Goal: Task Accomplishment & Management: Complete application form

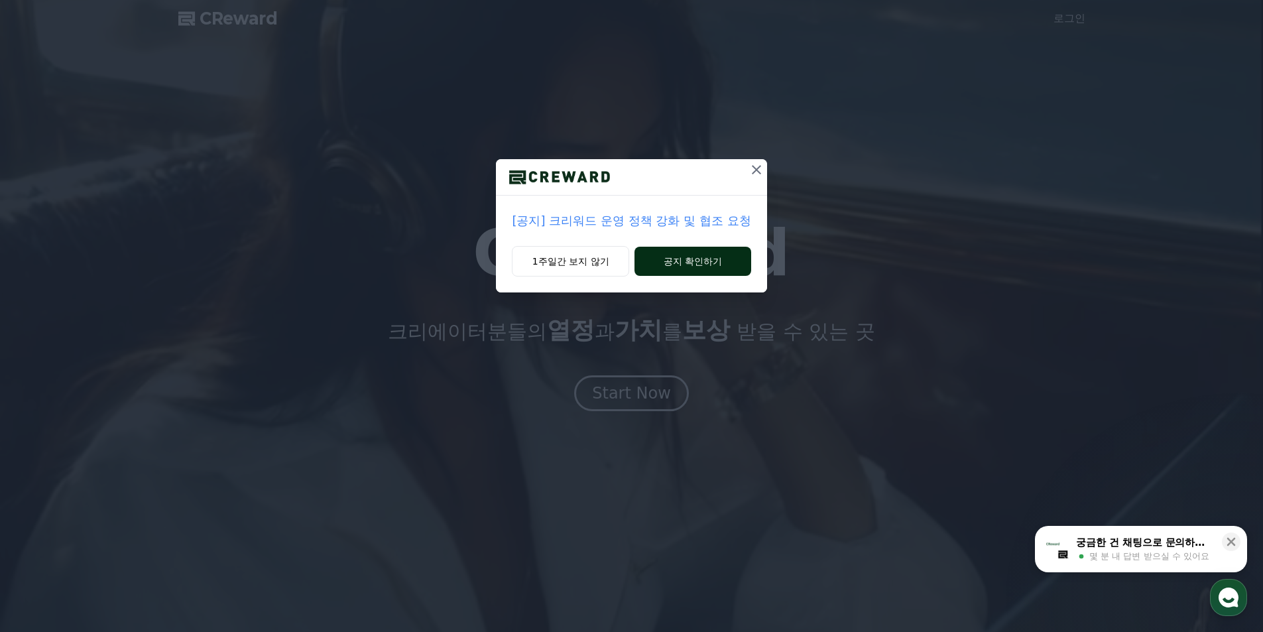
click at [686, 266] on button "공지 확인하기" at bounding box center [692, 261] width 116 height 29
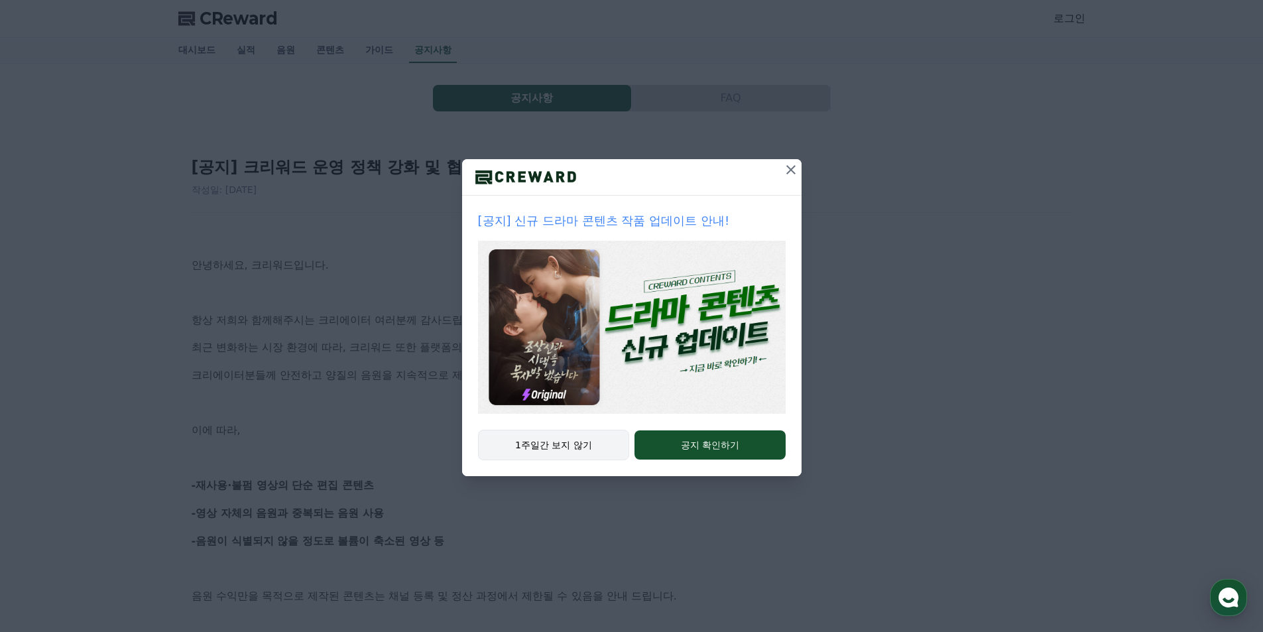
click at [593, 447] on button "1주일간 보지 않기" at bounding box center [554, 444] width 152 height 30
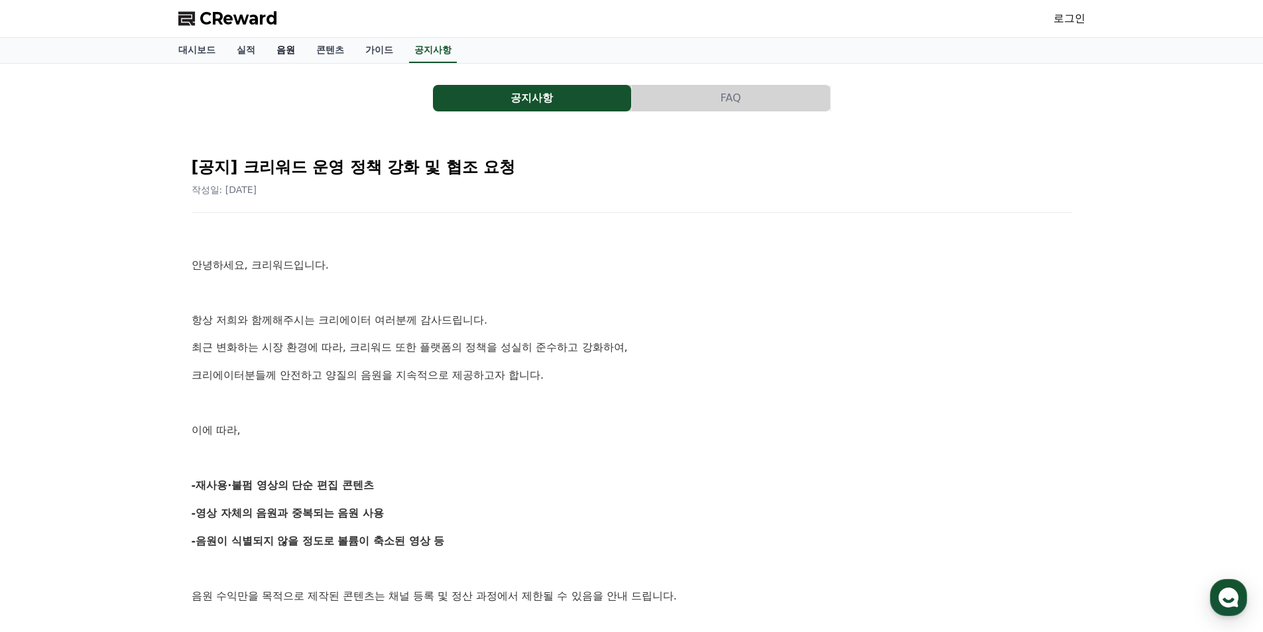
click at [285, 55] on link "음원" at bounding box center [286, 50] width 40 height 25
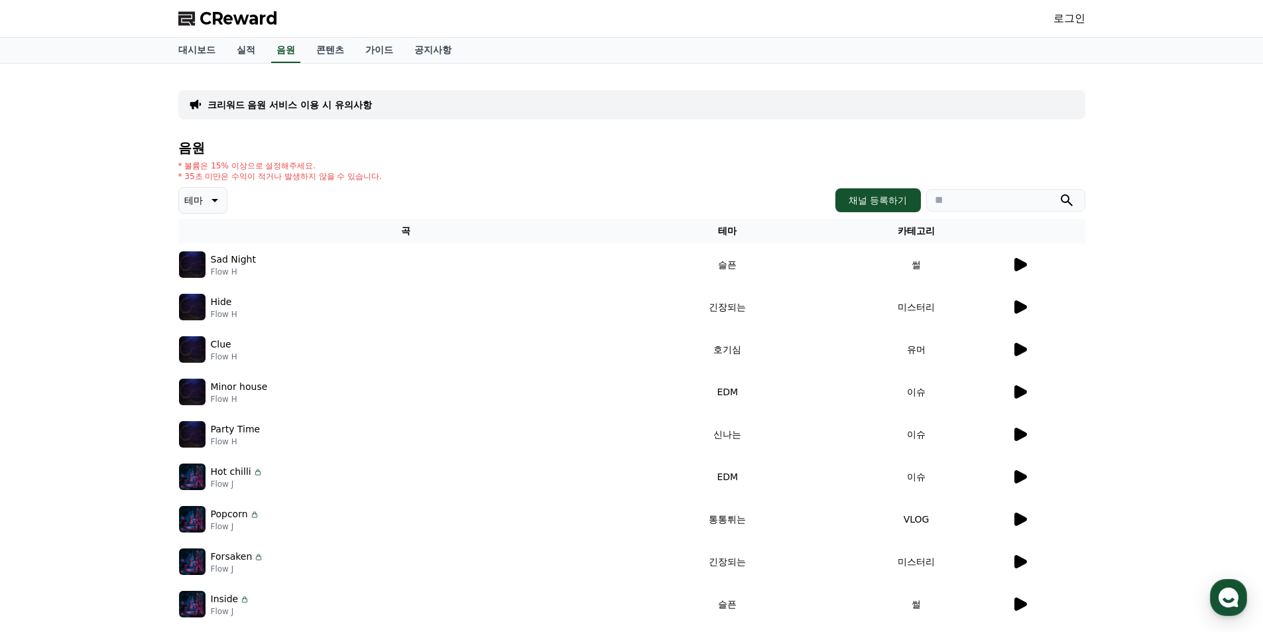
click at [1019, 267] on icon at bounding box center [1020, 264] width 13 height 13
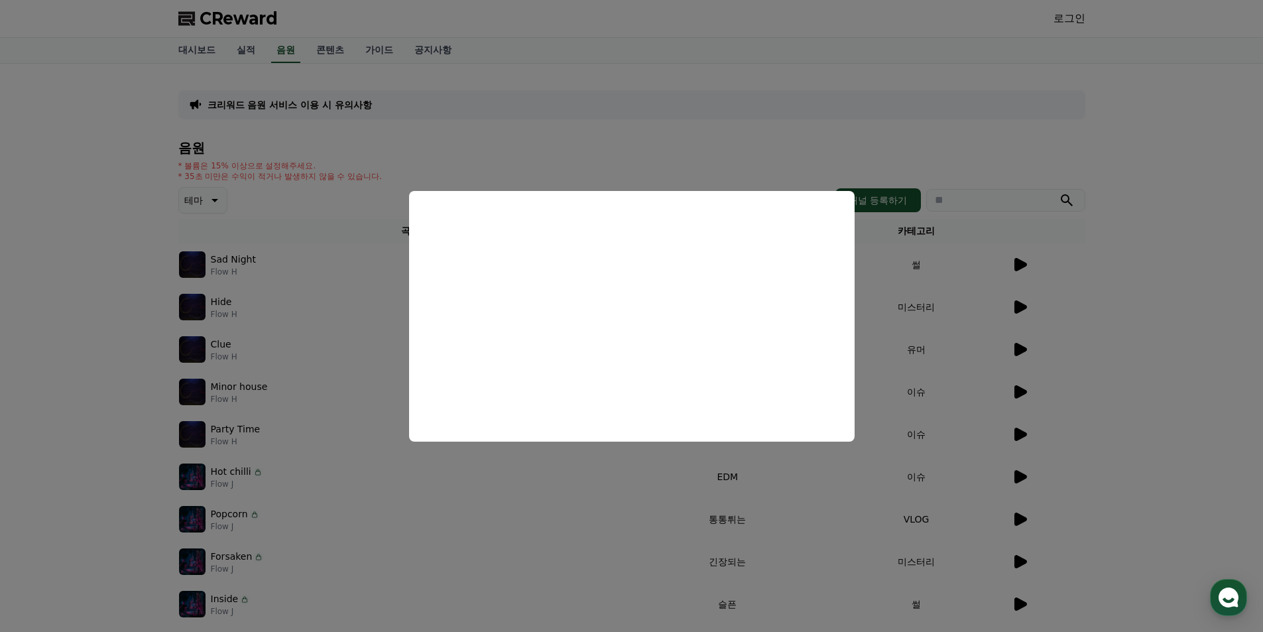
click at [142, 251] on button "close modal" at bounding box center [631, 316] width 1263 height 632
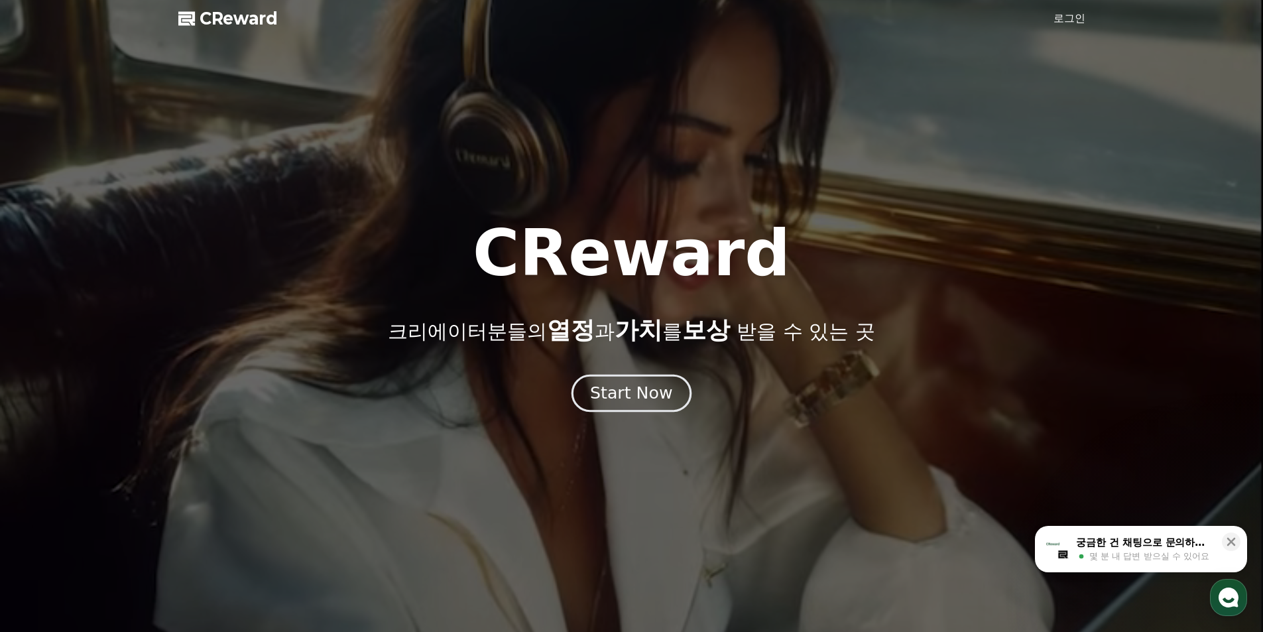
click at [644, 390] on div "Start Now" at bounding box center [631, 393] width 82 height 23
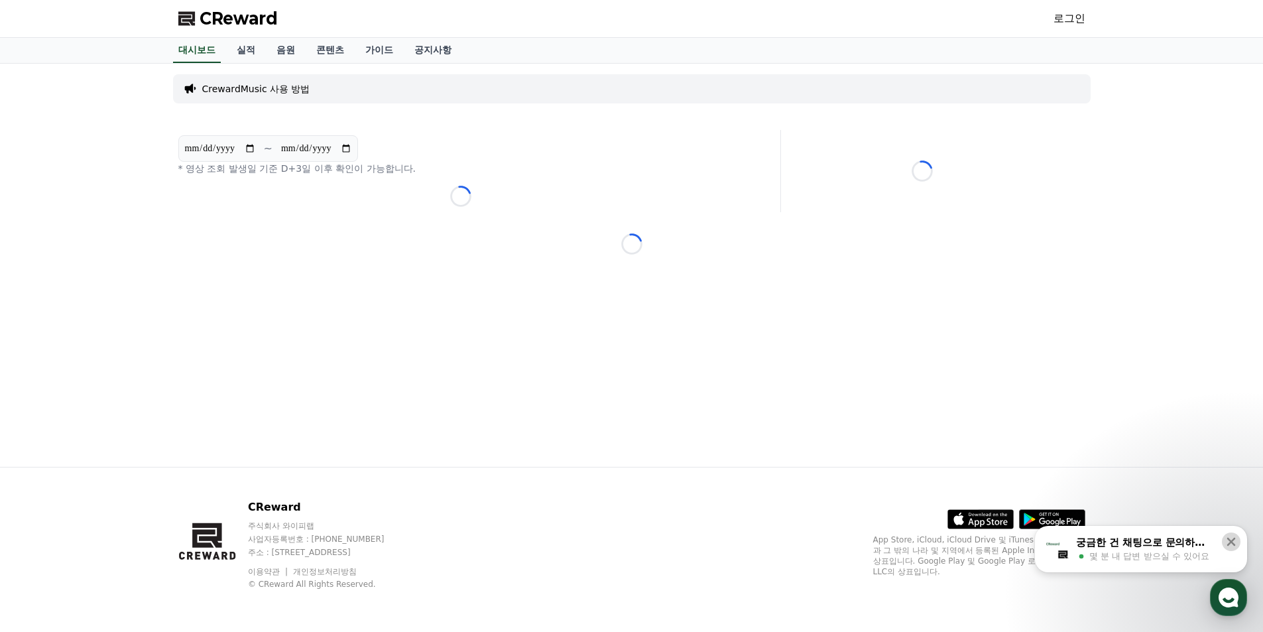
click at [1235, 541] on icon at bounding box center [1230, 541] width 13 height 13
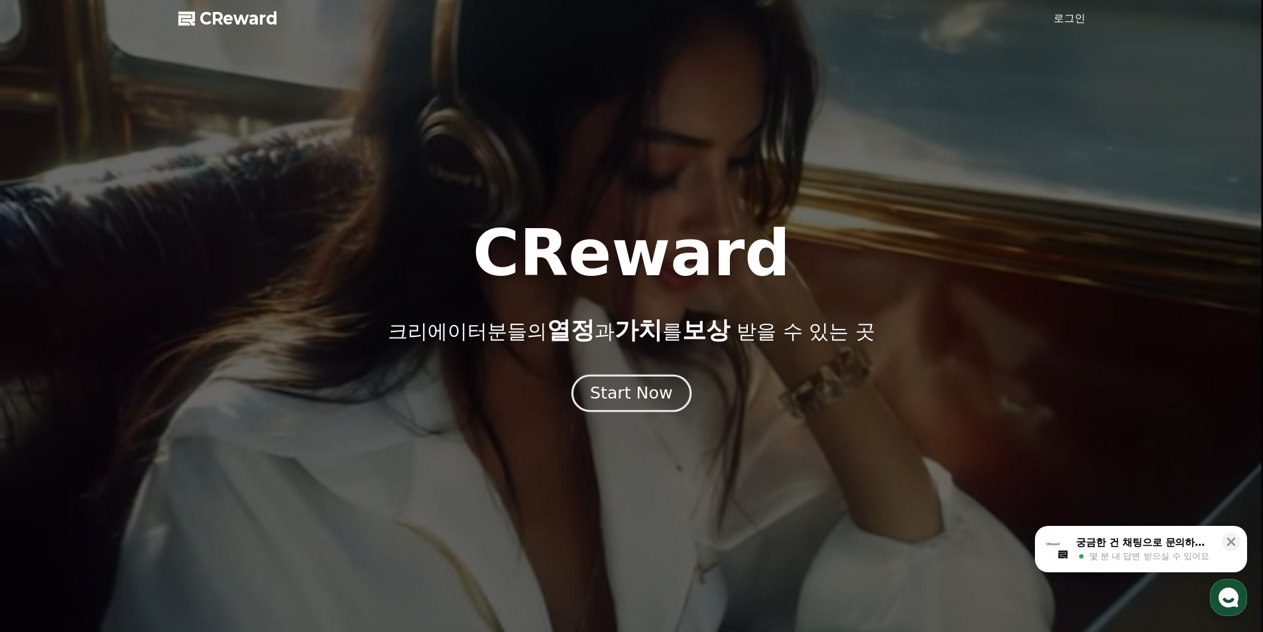
click at [647, 396] on div "Start Now" at bounding box center [631, 393] width 82 height 23
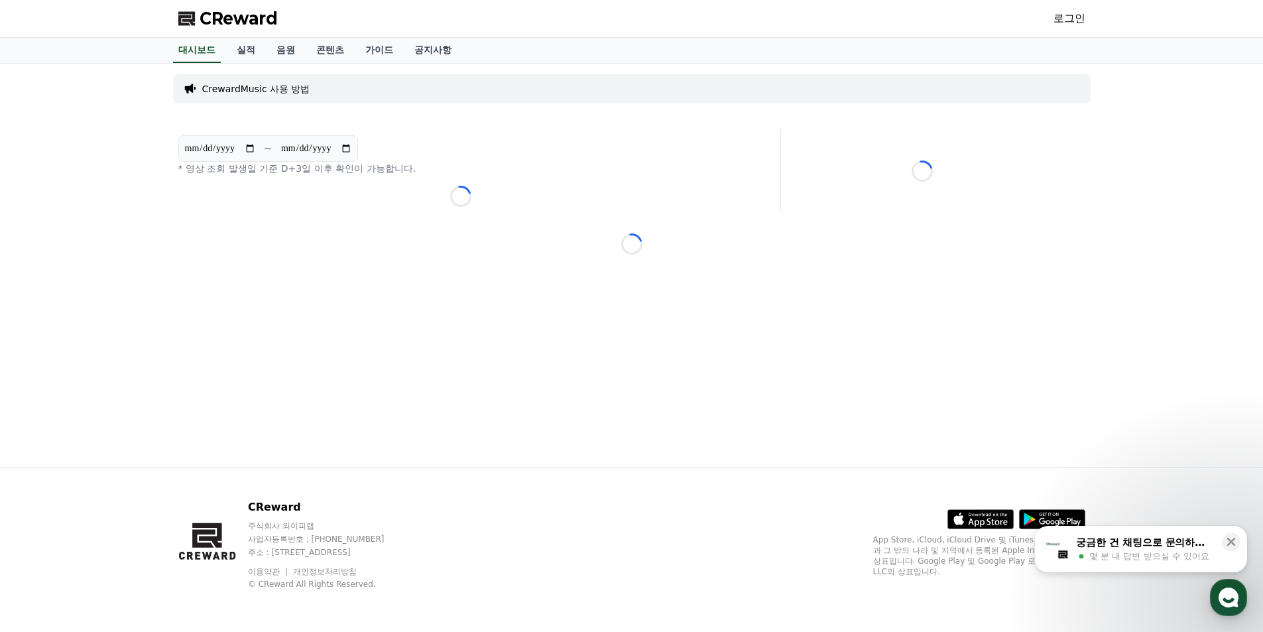
click at [1073, 15] on link "로그인" at bounding box center [1069, 19] width 32 height 16
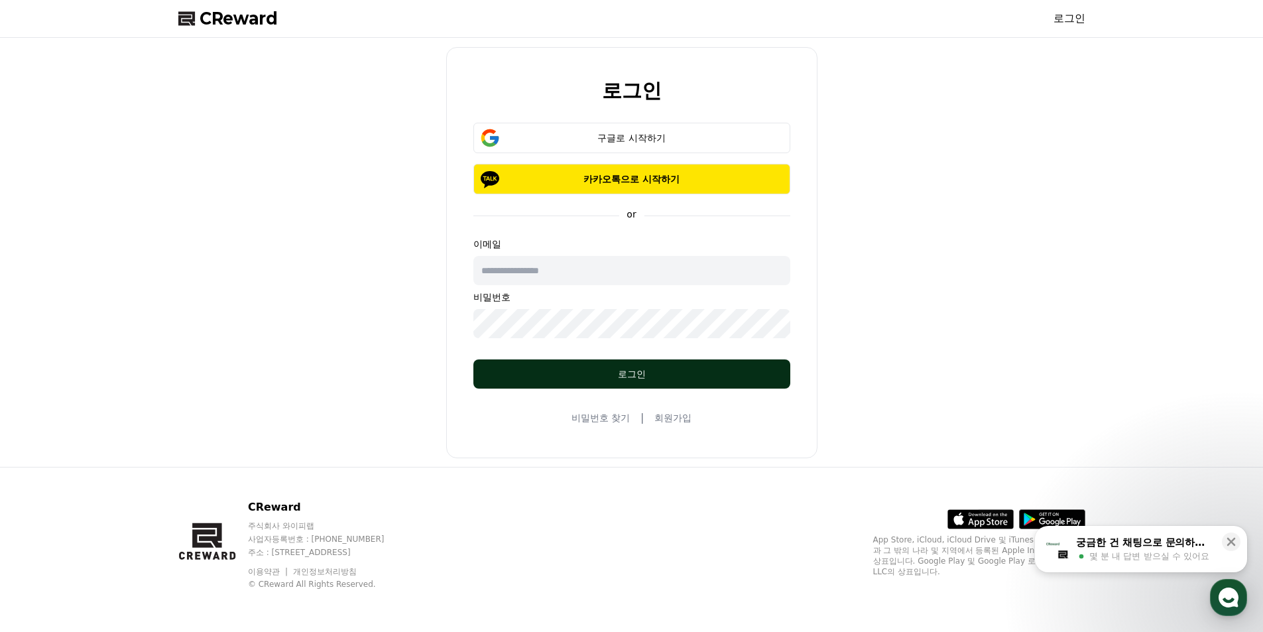
click at [618, 377] on div "로그인" at bounding box center [632, 373] width 264 height 13
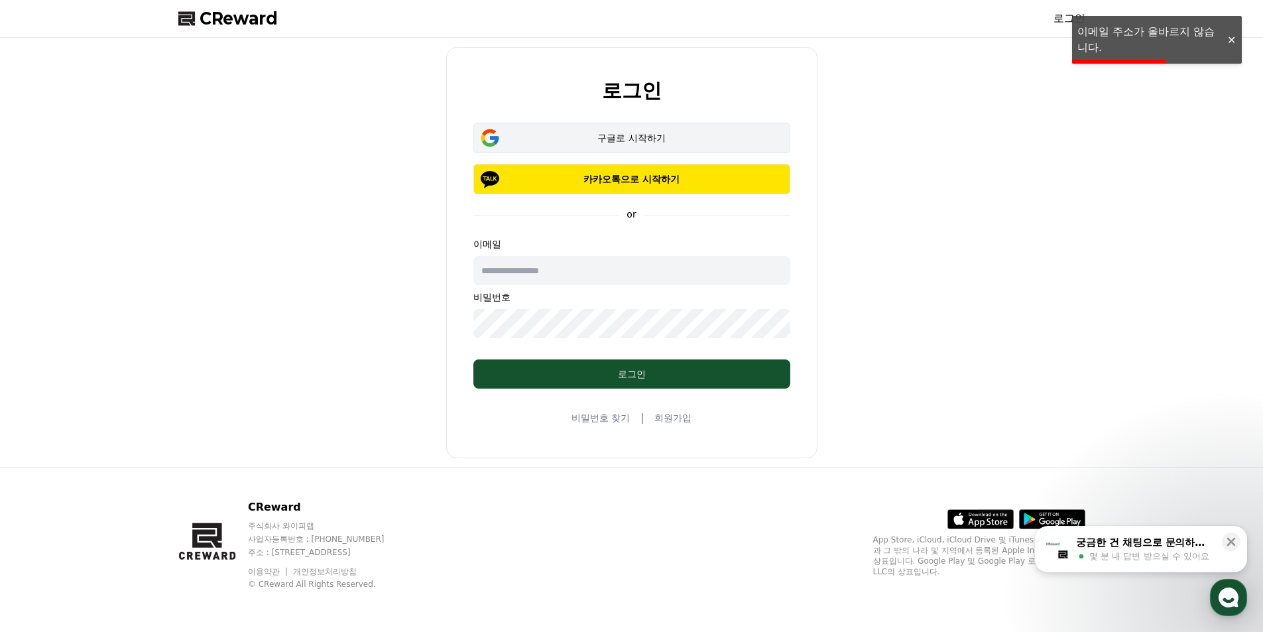
click at [652, 139] on div "구글로 시작하기" at bounding box center [631, 137] width 278 height 13
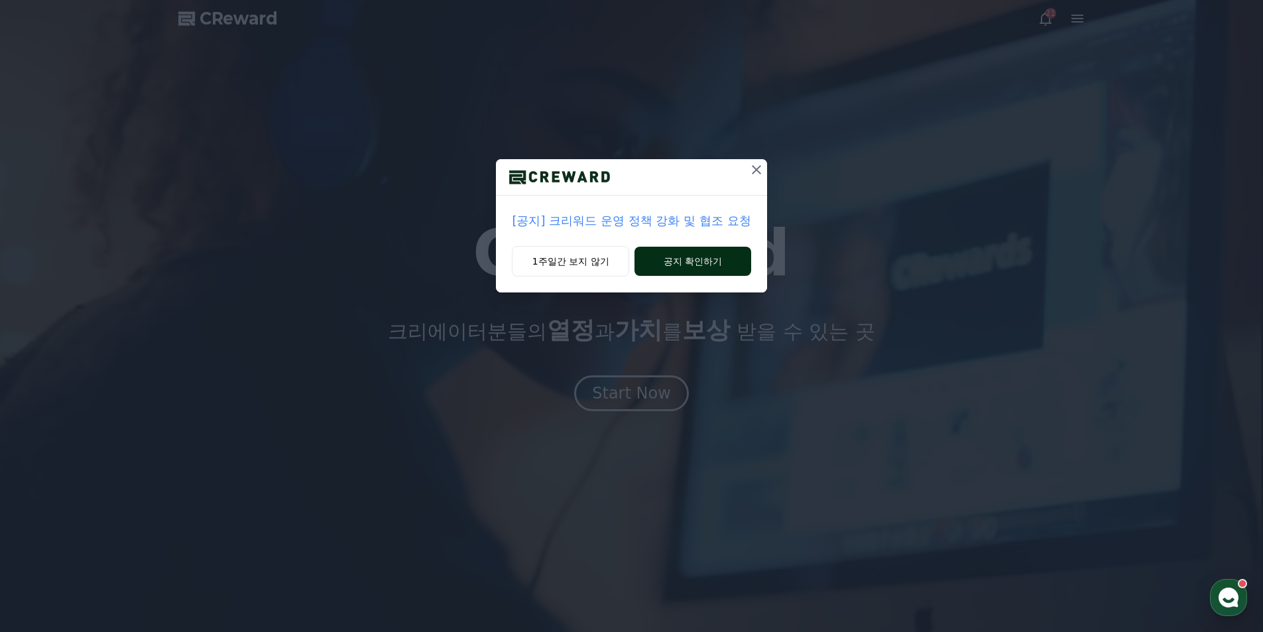
click at [679, 265] on button "공지 확인하기" at bounding box center [692, 261] width 116 height 29
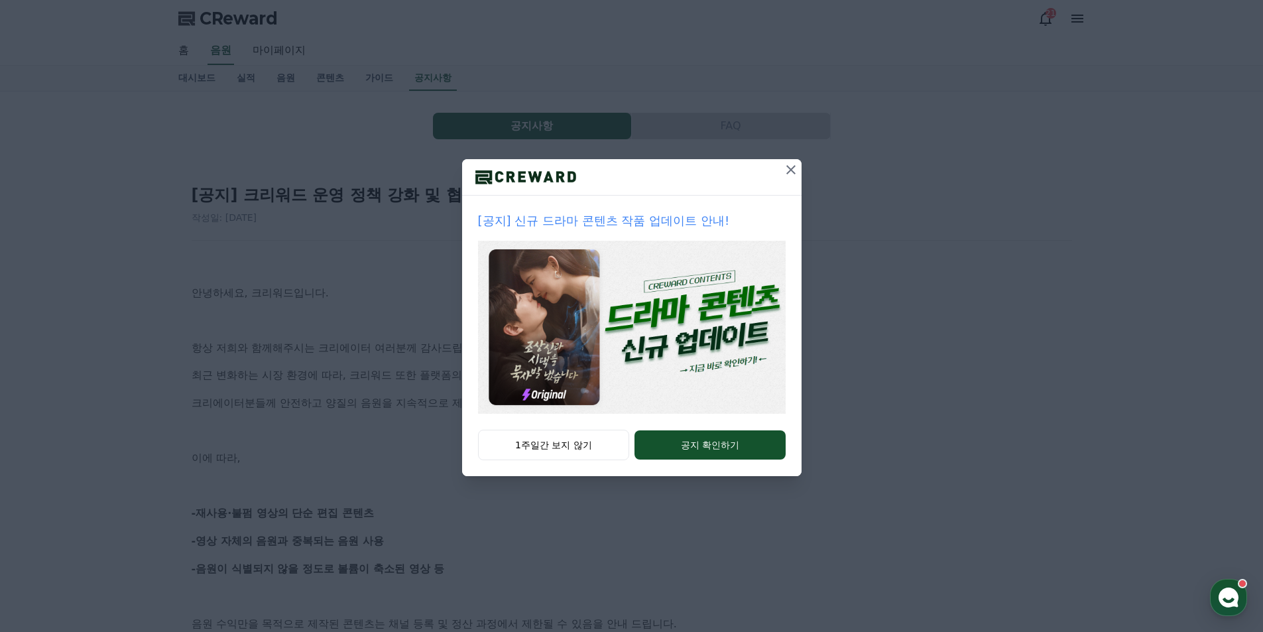
click at [565, 442] on button "1주일간 보지 않기" at bounding box center [554, 444] width 152 height 30
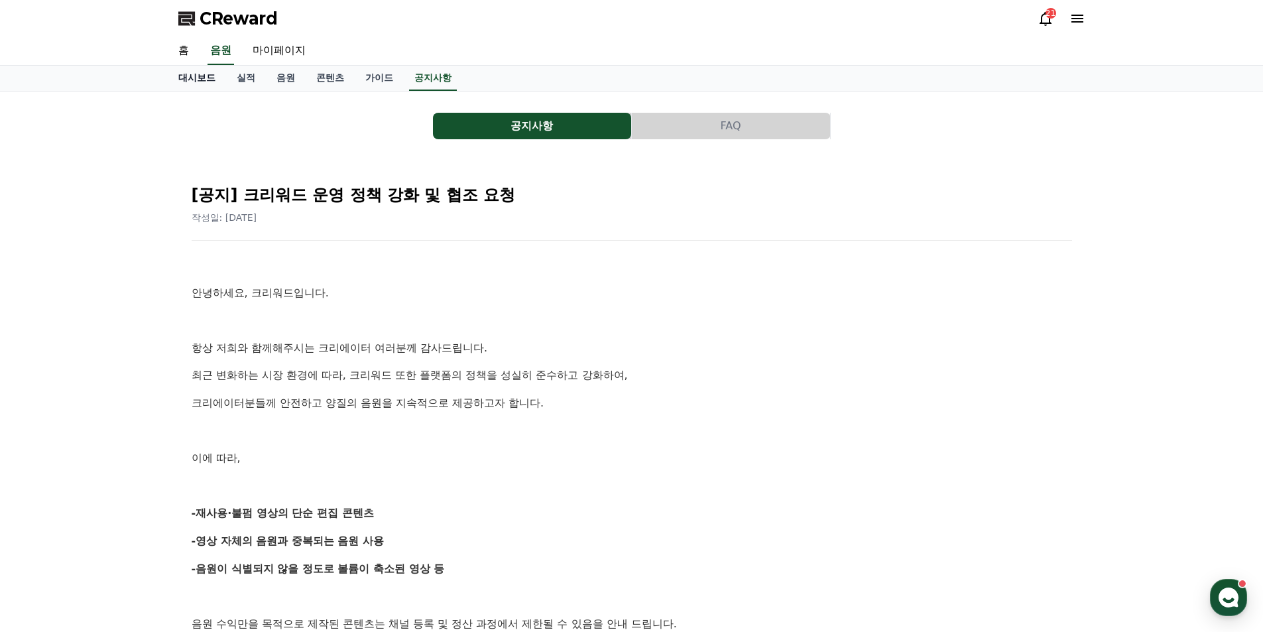
click at [198, 82] on link "대시보드" at bounding box center [197, 78] width 58 height 25
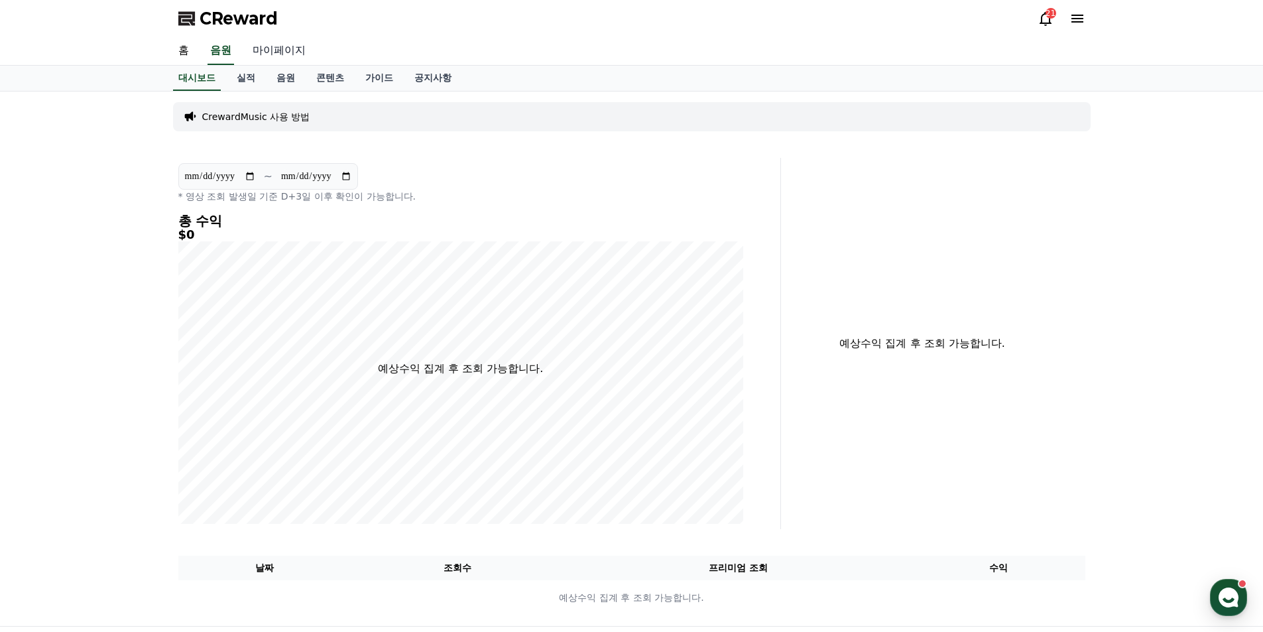
click at [281, 44] on link "마이페이지" at bounding box center [279, 51] width 74 height 28
select select "**********"
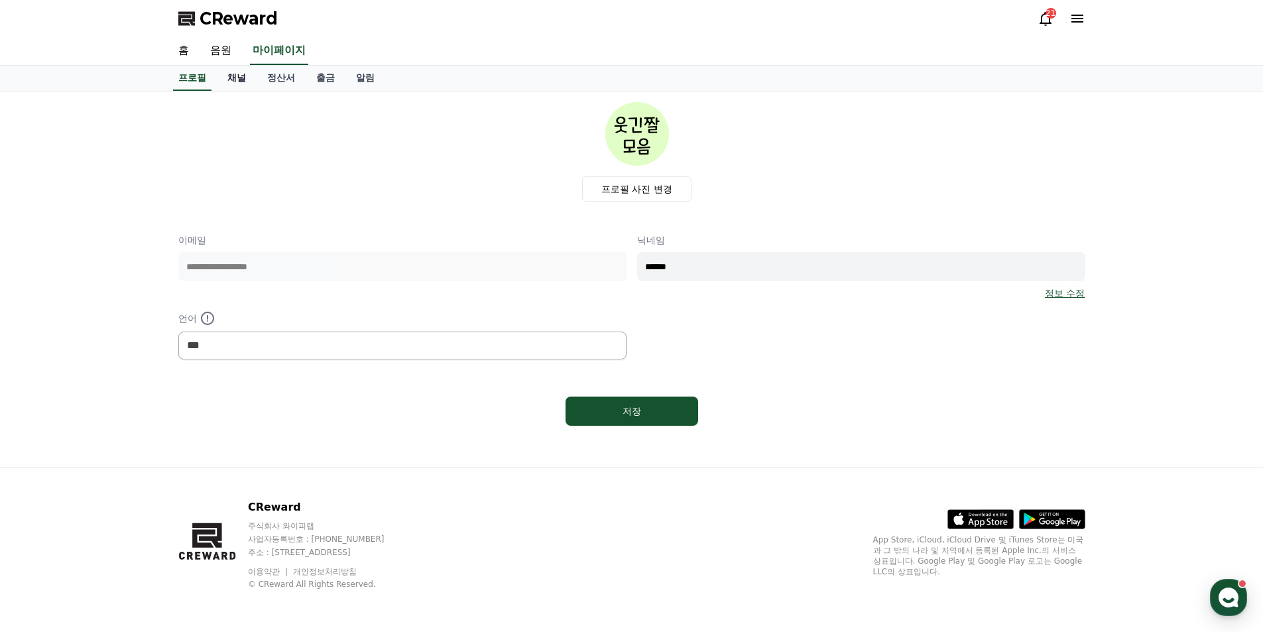
click at [240, 80] on link "채널" at bounding box center [237, 78] width 40 height 25
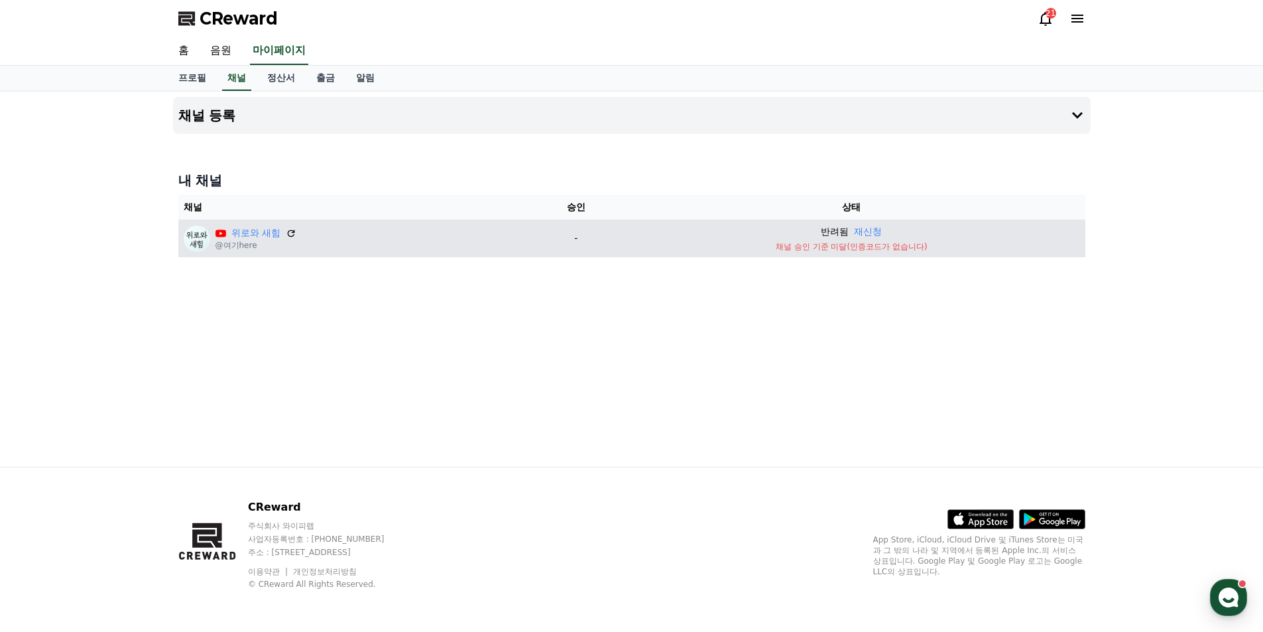
click at [832, 243] on p "채널 승인 기준 미달(인증코드가 없습니다)" at bounding box center [851, 246] width 456 height 11
click at [870, 231] on button "재신청" at bounding box center [868, 232] width 28 height 14
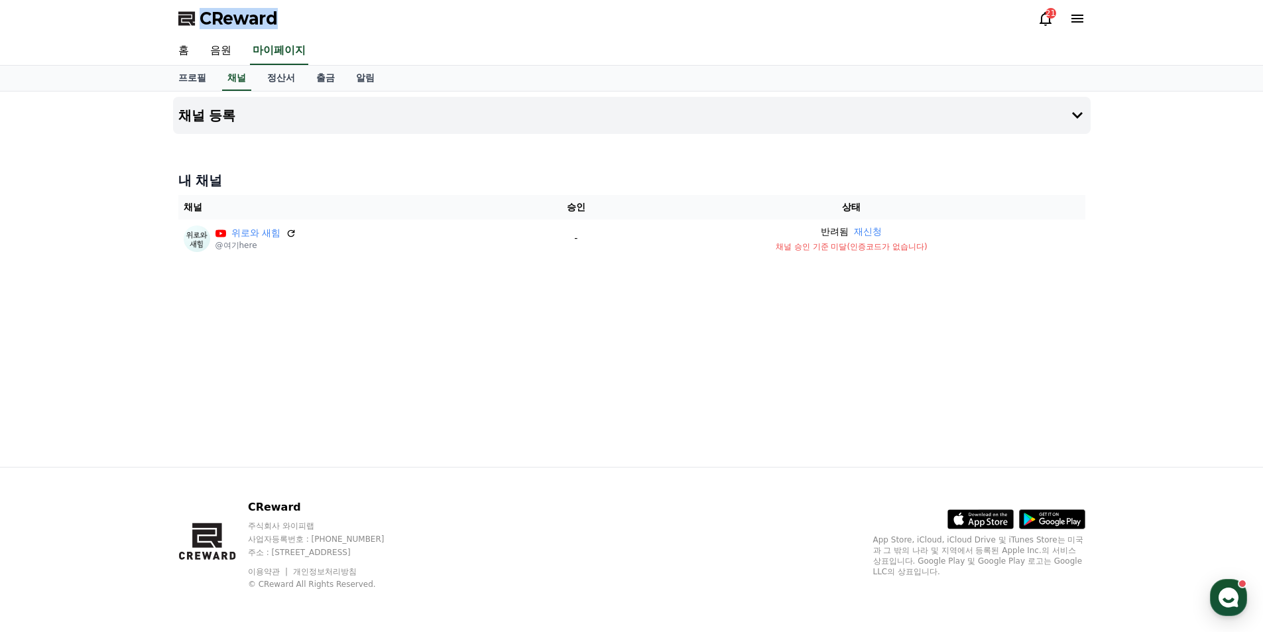
drag, startPoint x: 283, startPoint y: 22, endPoint x: 202, endPoint y: 23, distance: 80.9
click at [202, 23] on div "CReward 21" at bounding box center [632, 18] width 928 height 37
copy span "CReward"
click at [219, 112] on h4 "채널 등록" at bounding box center [207, 115] width 58 height 15
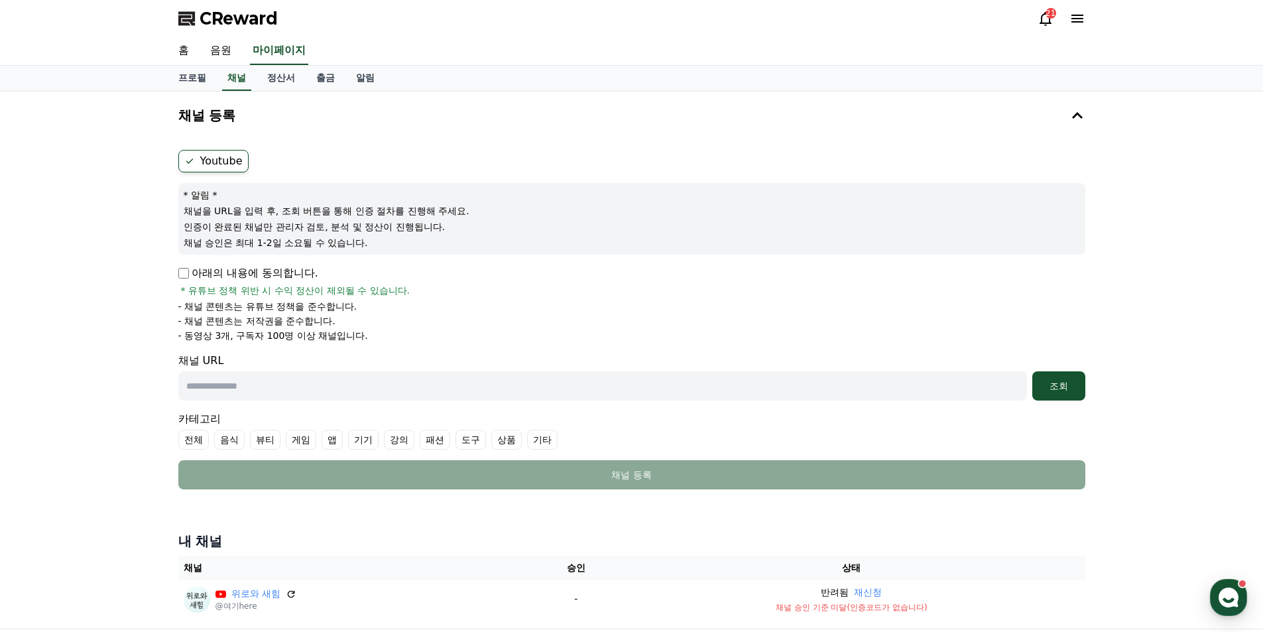
click at [139, 465] on div "채널 등록 Youtube * 알림 * 채널을 URL을 입력 후, 조회 버튼을 통해 인증 절차를 진행해 주세요. 인증이 완료된 채널만 관리자 검…" at bounding box center [631, 359] width 1263 height 537
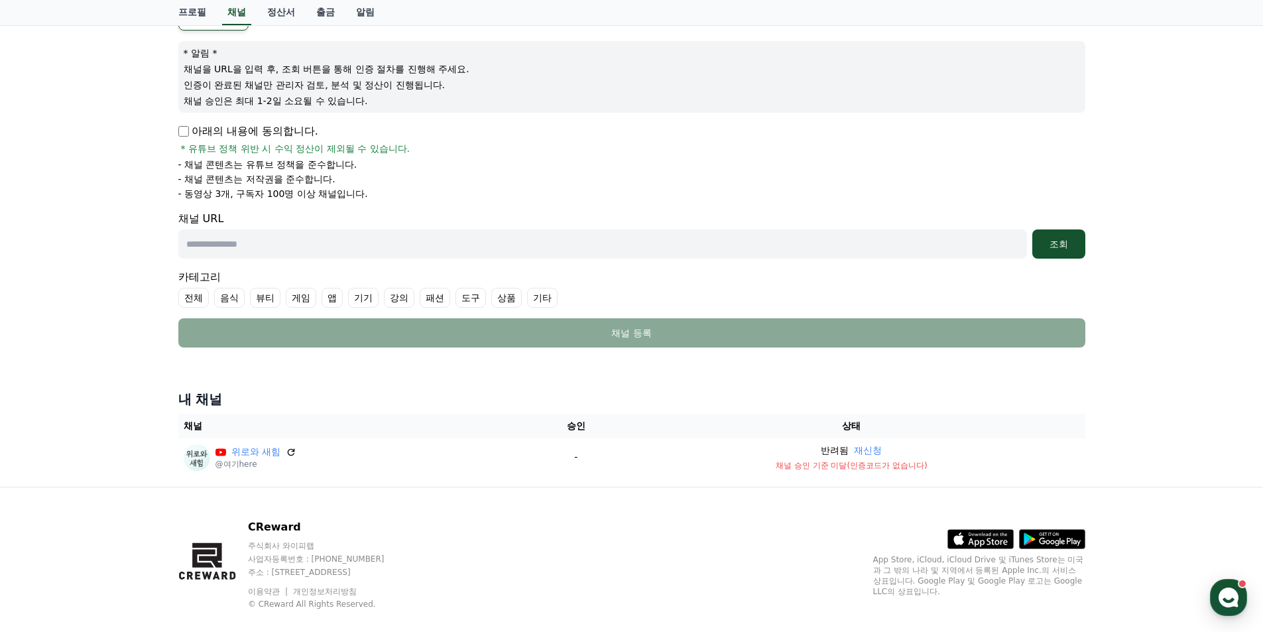
scroll to position [162, 0]
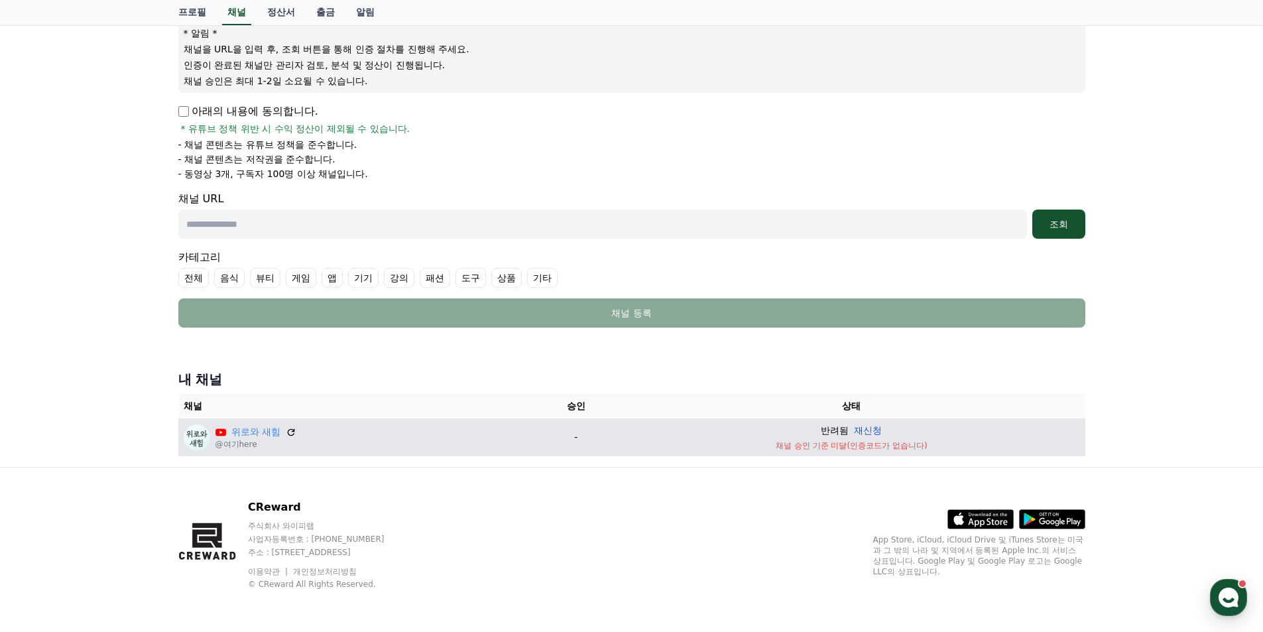
click at [873, 432] on button "재신청" at bounding box center [868, 431] width 28 height 14
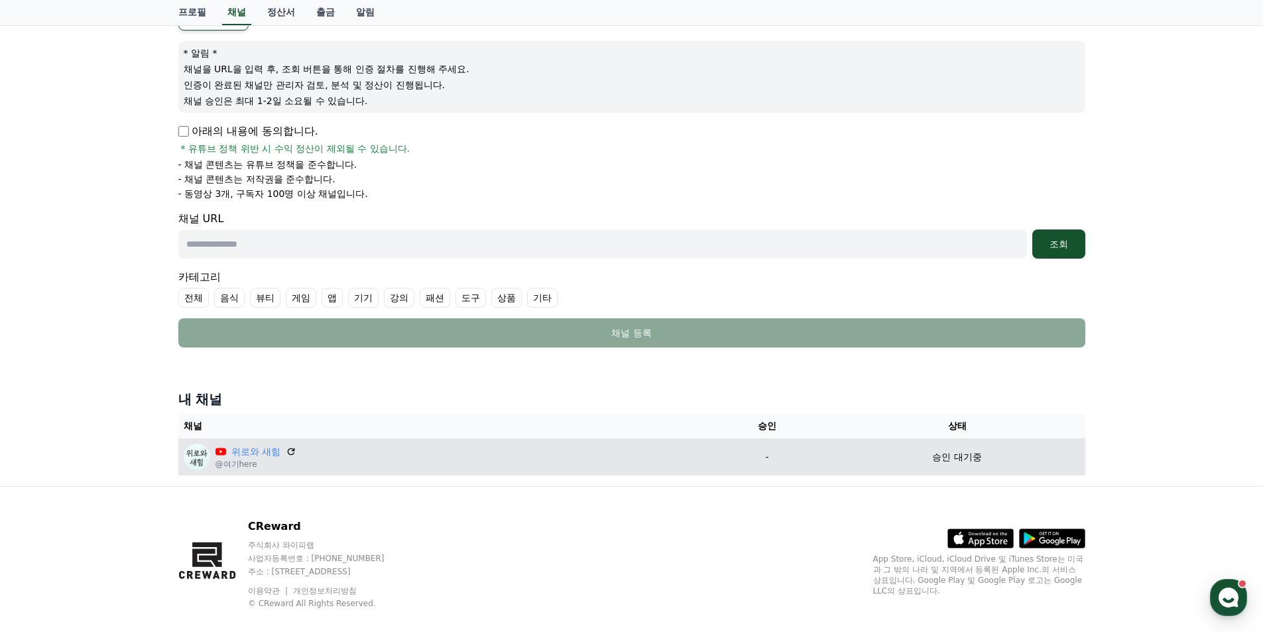
scroll to position [161, 0]
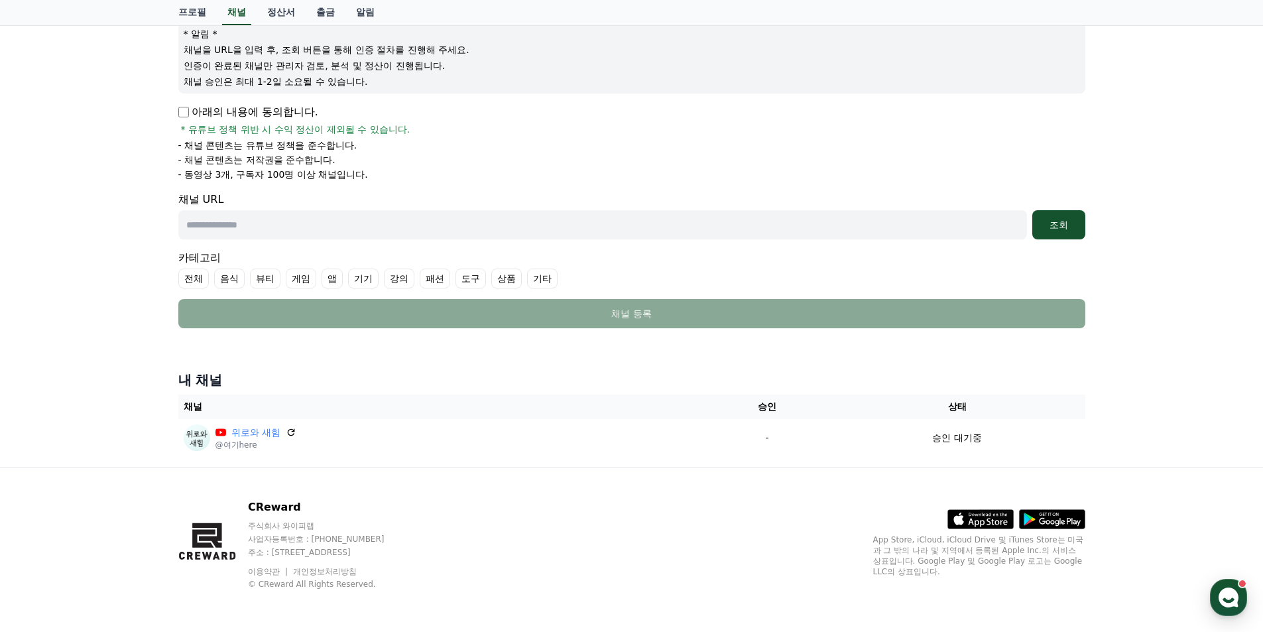
click at [957, 441] on p "승인 대기중" at bounding box center [956, 438] width 49 height 14
click at [292, 431] on icon at bounding box center [291, 432] width 12 height 12
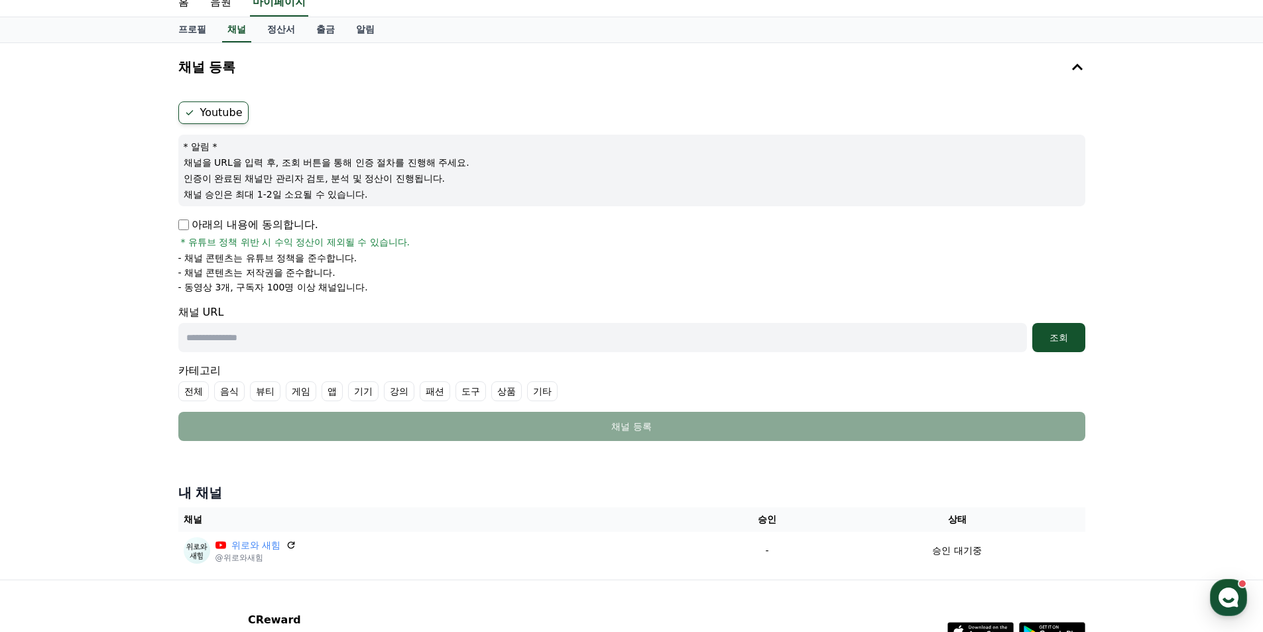
scroll to position [0, 0]
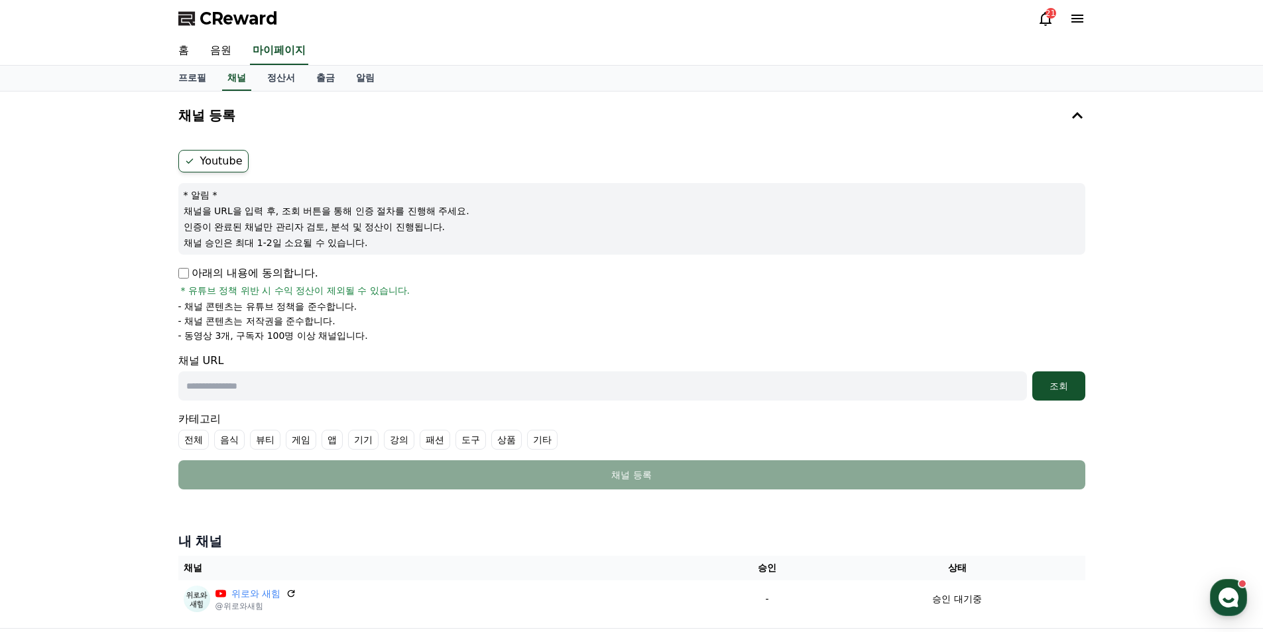
click at [270, 388] on input "text" at bounding box center [602, 385] width 848 height 29
paste input "**********"
type input "**********"
click at [1065, 390] on div "조회" at bounding box center [1058, 385] width 42 height 13
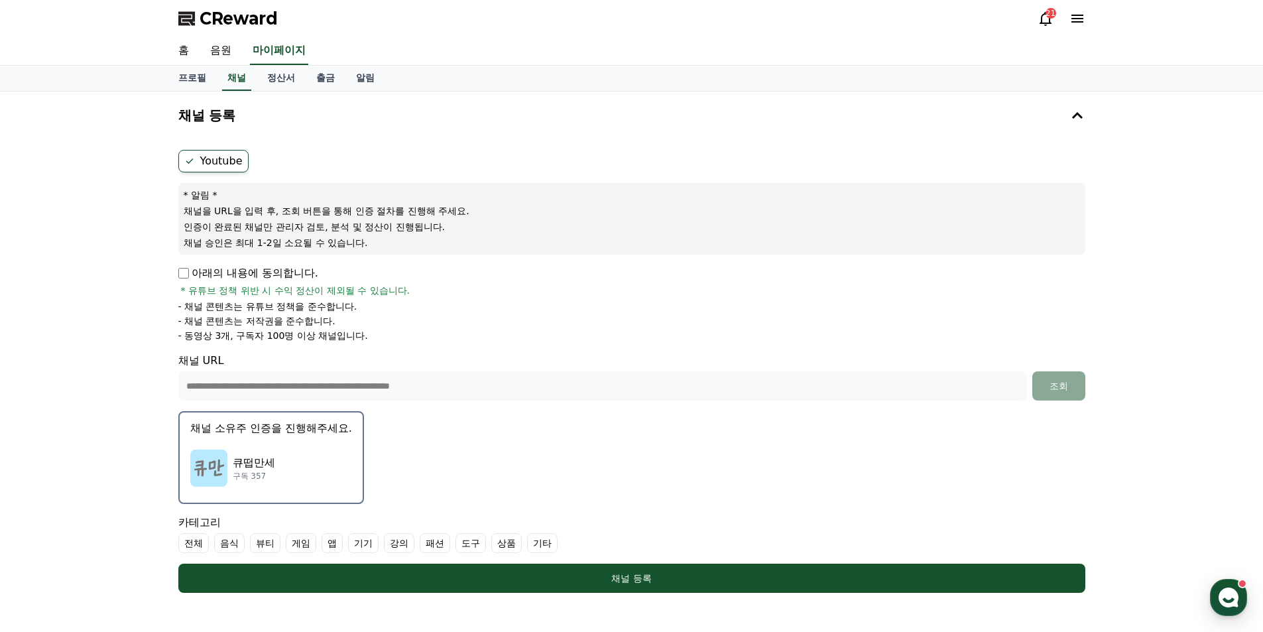
scroll to position [177, 0]
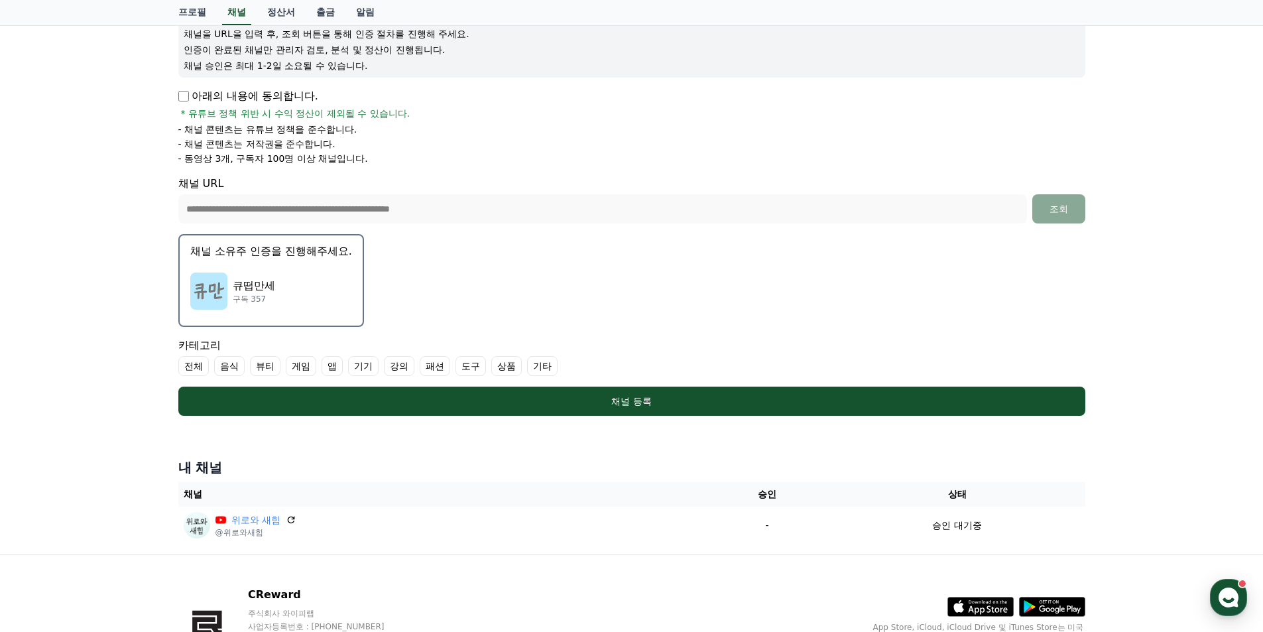
click at [538, 368] on label "기타" at bounding box center [542, 366] width 30 height 20
click at [267, 280] on p "큐떱만세" at bounding box center [254, 286] width 42 height 16
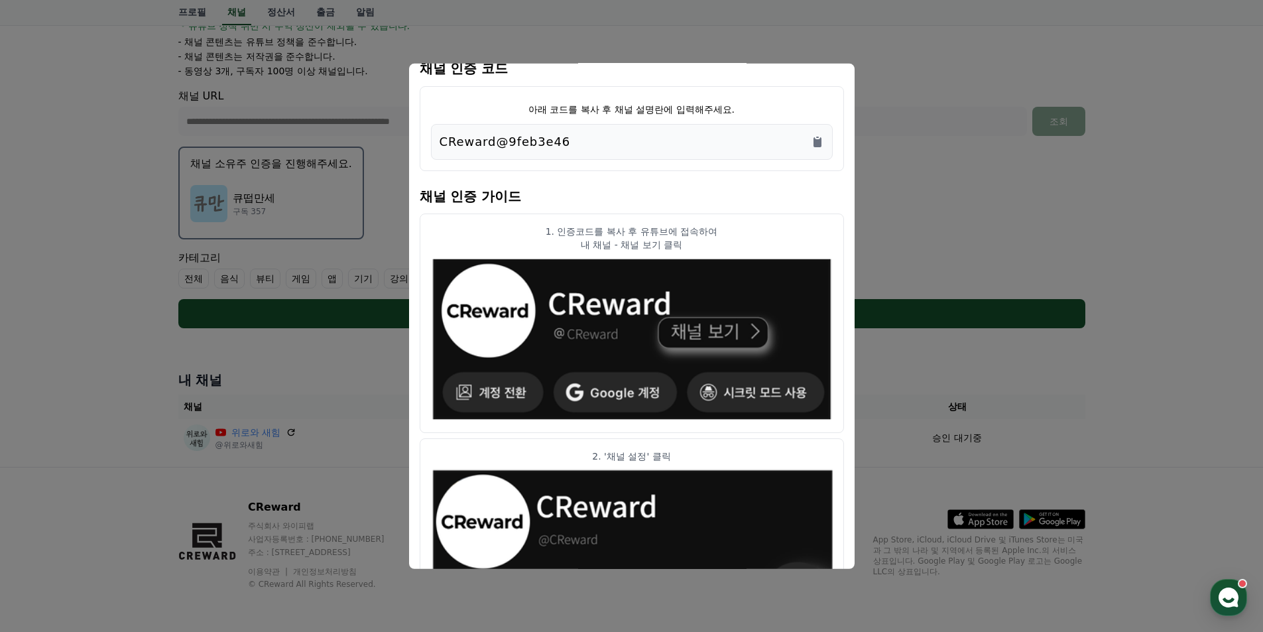
scroll to position [0, 0]
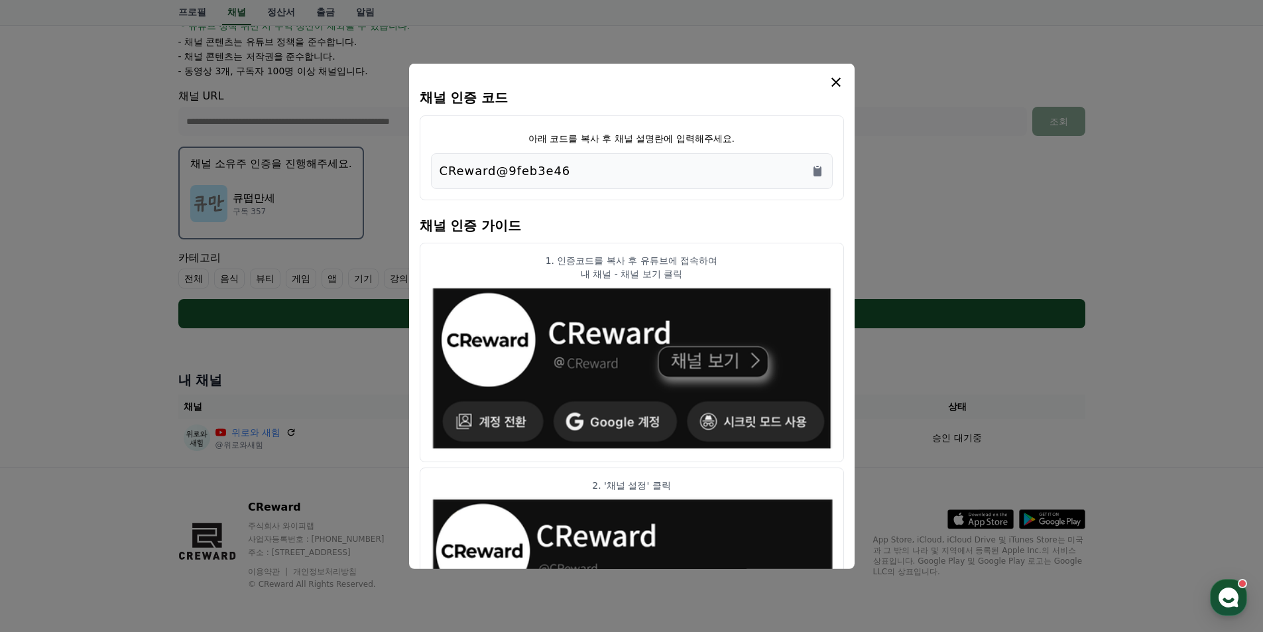
click at [840, 84] on icon "modal" at bounding box center [836, 82] width 16 height 16
drag, startPoint x: 573, startPoint y: 176, endPoint x: 429, endPoint y: 166, distance: 143.5
click at [429, 166] on div "아래 코드를 복사 후 채널 설명란에 입력해주세요. CReward@9feb3e46" at bounding box center [632, 157] width 424 height 85
copy p "CReward@9feb3e46"
click at [838, 84] on icon "modal" at bounding box center [836, 82] width 16 height 16
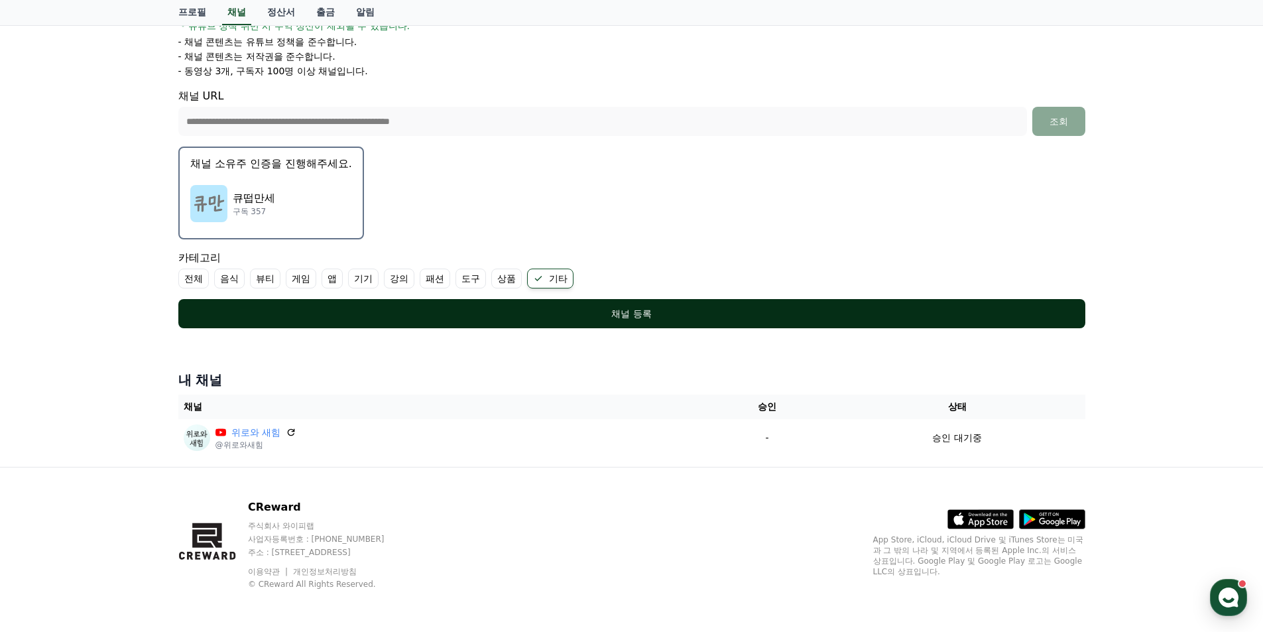
click at [625, 312] on div "채널 등록" at bounding box center [632, 313] width 854 height 13
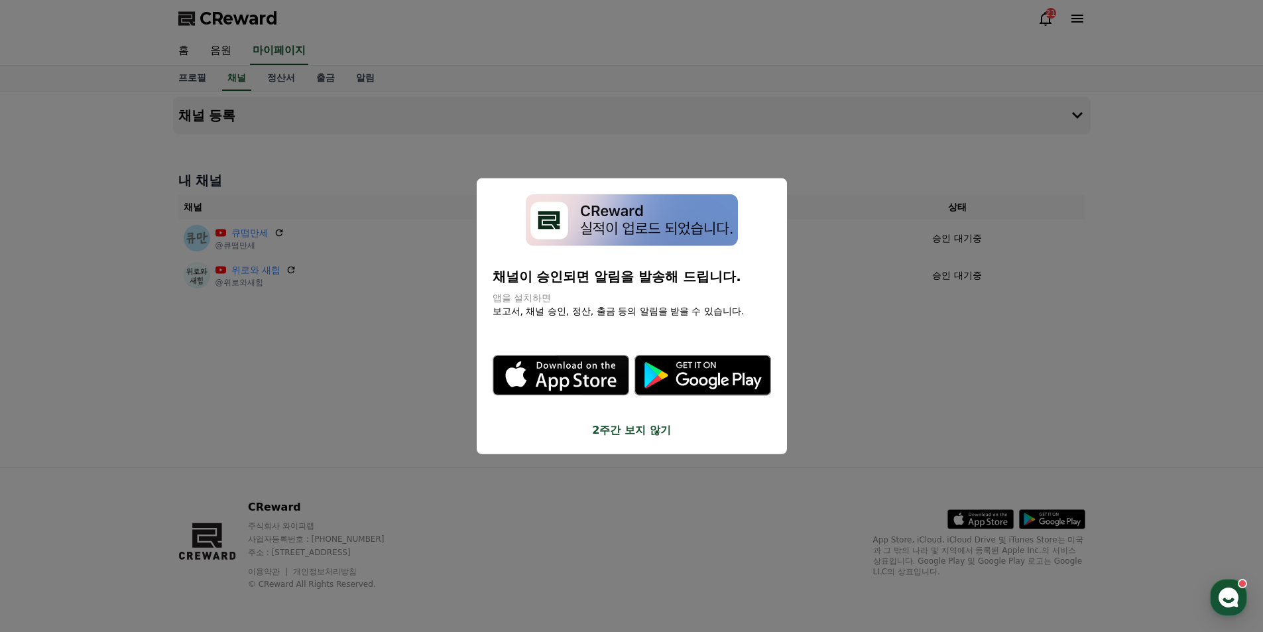
click at [631, 429] on button "2주간 보지 않기" at bounding box center [631, 430] width 278 height 16
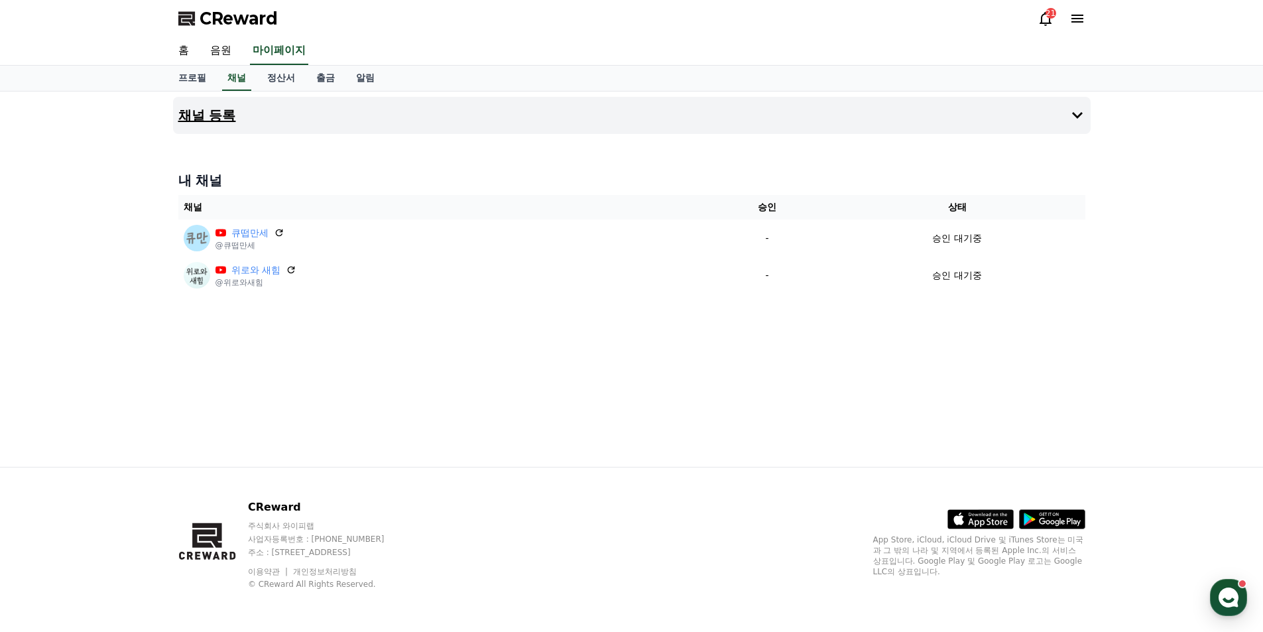
click at [285, 120] on button "채널 등록" at bounding box center [631, 115] width 917 height 37
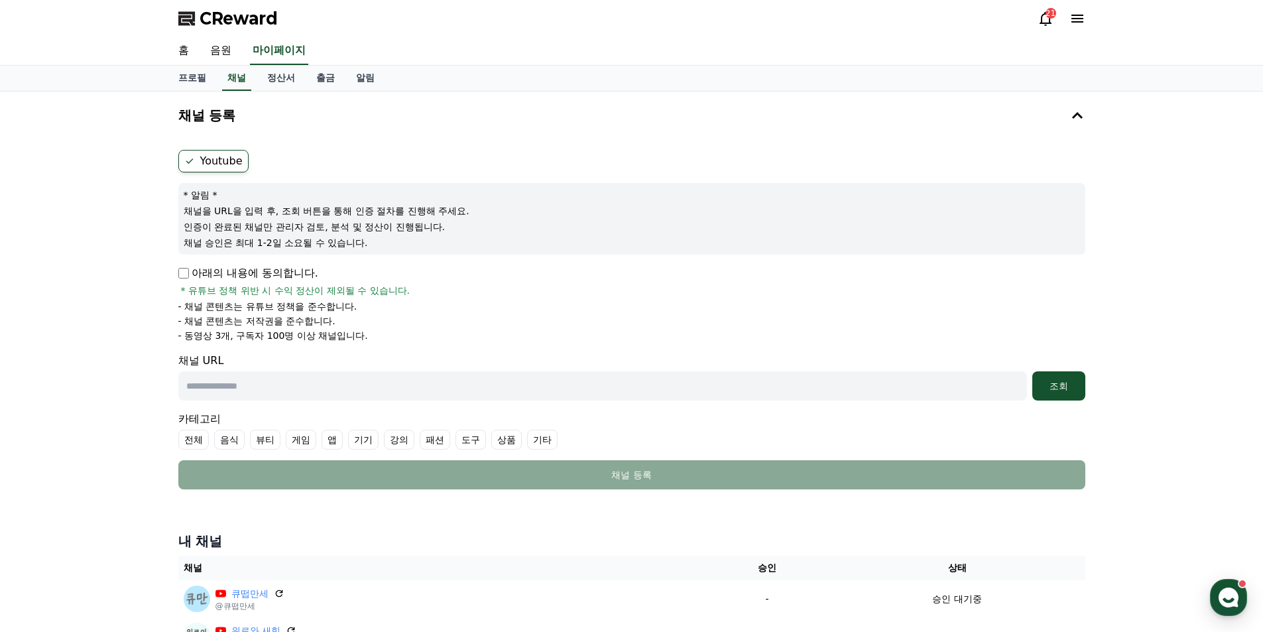
click at [223, 392] on input "text" at bounding box center [602, 385] width 848 height 29
paste input "**********"
type input "**********"
click at [1055, 392] on div "조회" at bounding box center [1058, 385] width 42 height 13
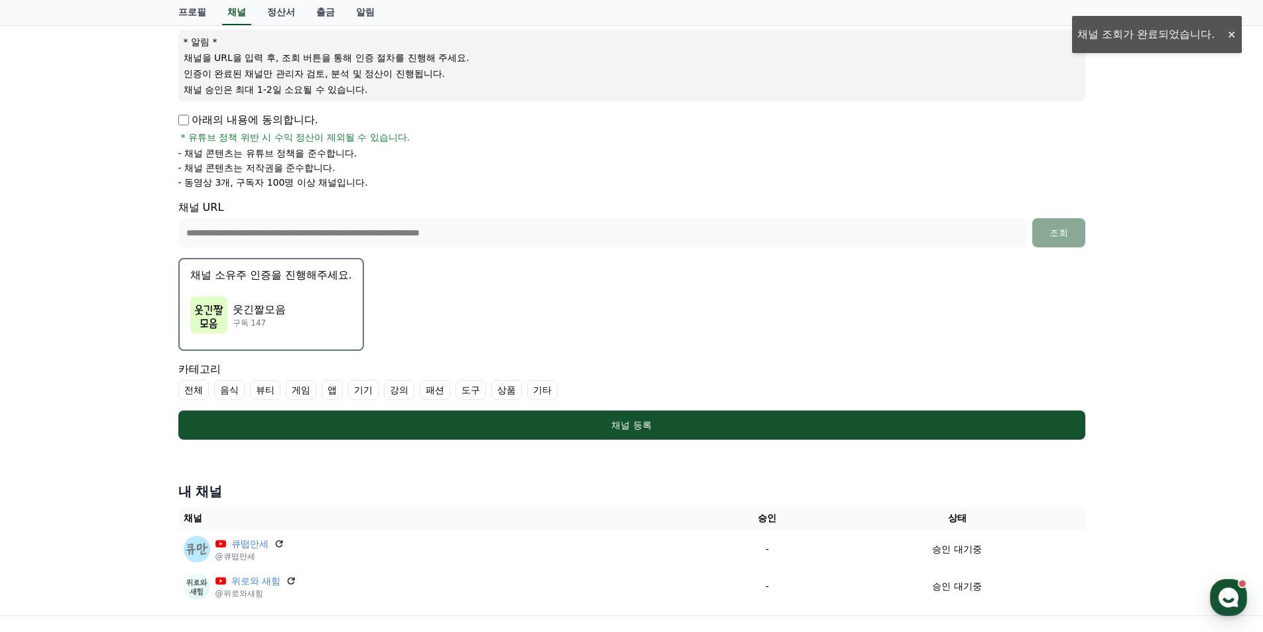
scroll to position [177, 0]
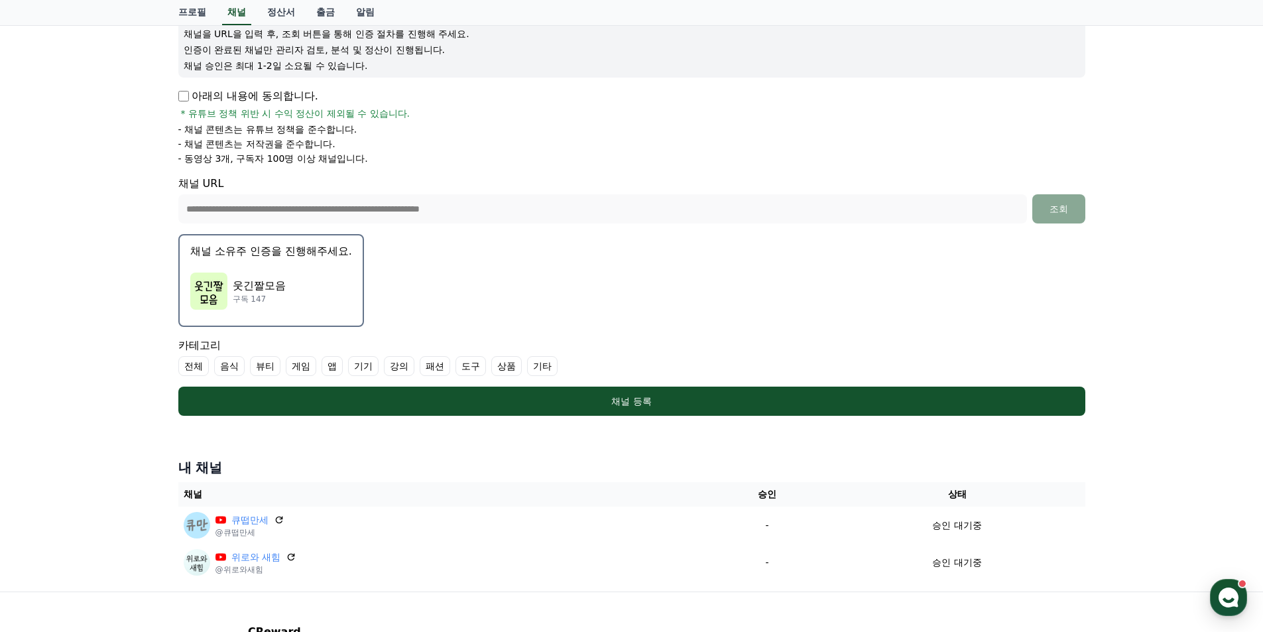
click at [261, 280] on p "웃긴짤모음" at bounding box center [259, 286] width 53 height 16
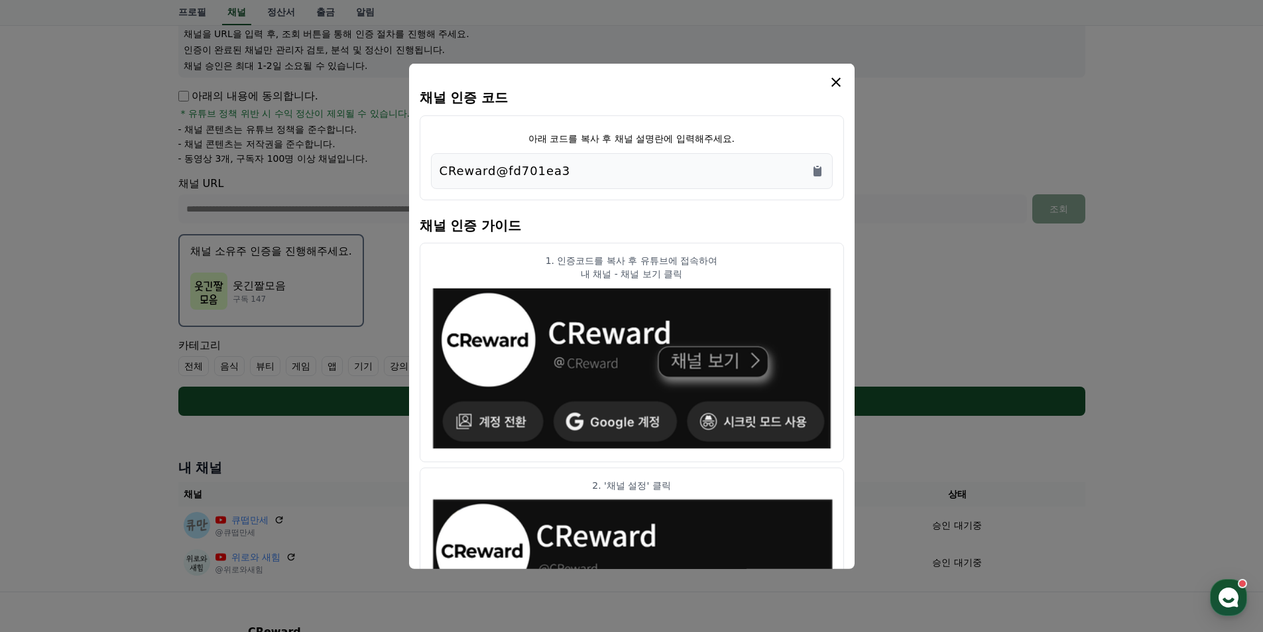
click at [589, 175] on div "CReward@fd701ea3" at bounding box center [631, 170] width 384 height 19
drag, startPoint x: 569, startPoint y: 174, endPoint x: 439, endPoint y: 172, distance: 129.9
click at [439, 172] on div "CReward@fd701ea3" at bounding box center [631, 170] width 384 height 19
copy p "CReward@fd701ea3"
click at [841, 78] on icon "modal" at bounding box center [836, 82] width 16 height 16
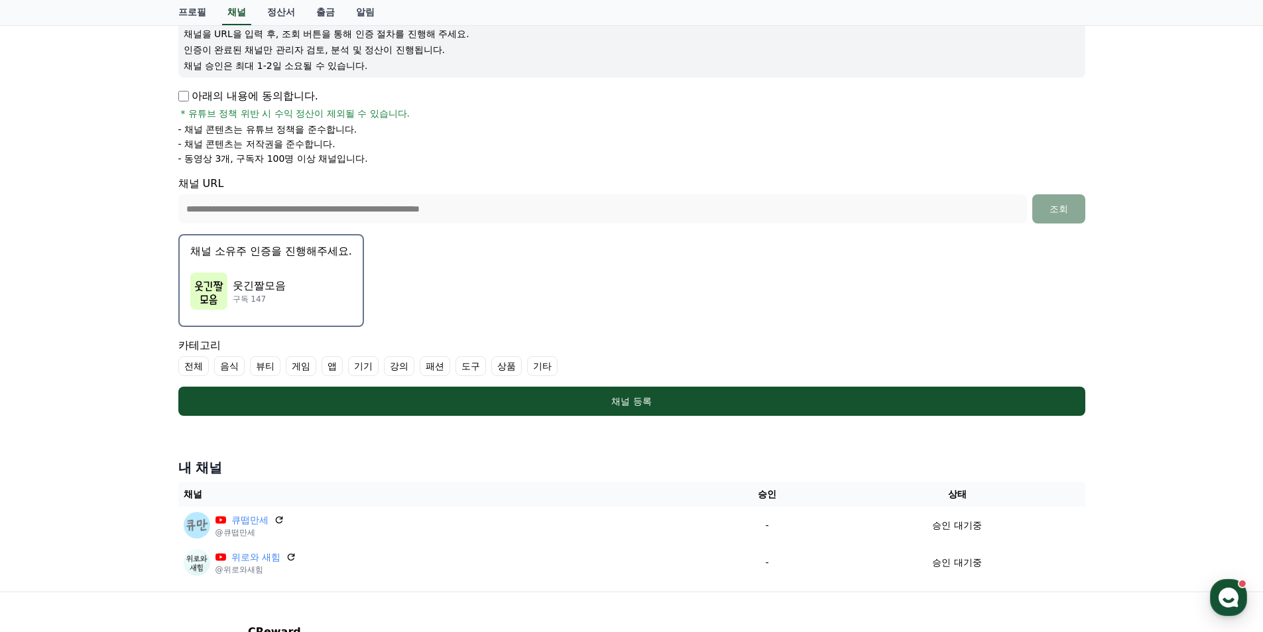
click at [547, 369] on label "기타" at bounding box center [542, 366] width 30 height 20
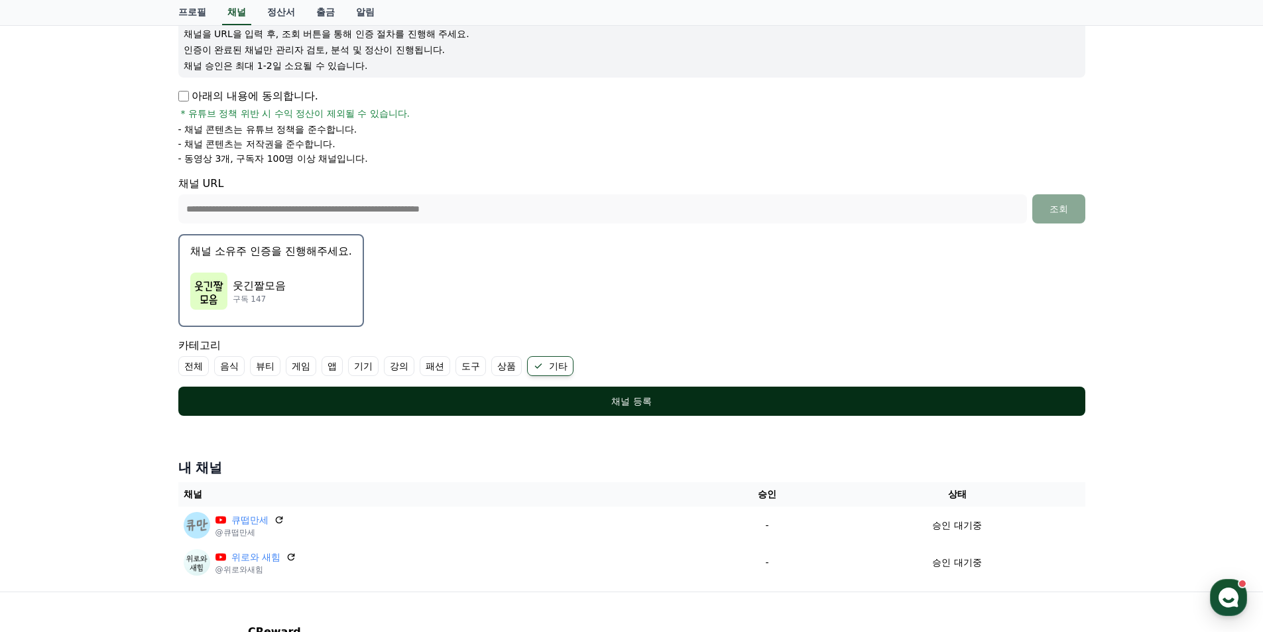
click at [630, 404] on div "채널 등록" at bounding box center [632, 400] width 854 height 13
